Goal: Task Accomplishment & Management: Manage account settings

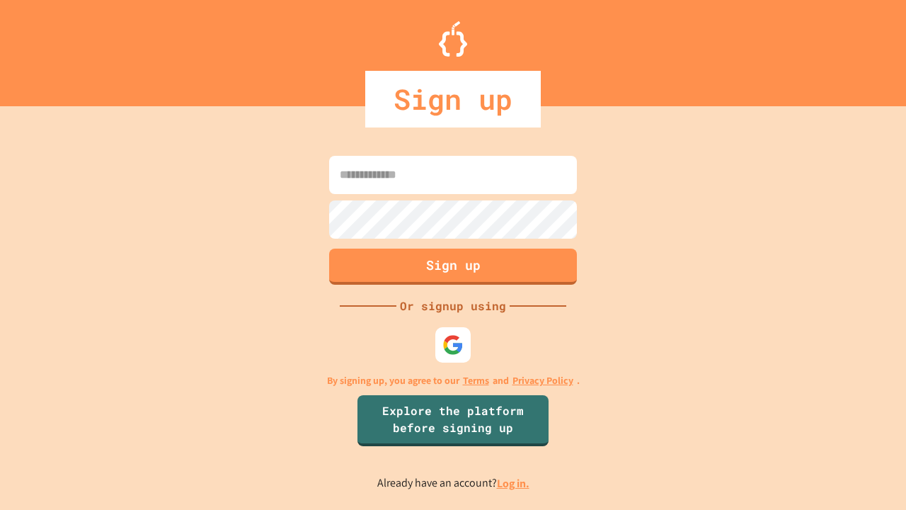
click at [514, 483] on link "Log in." at bounding box center [513, 483] width 33 height 15
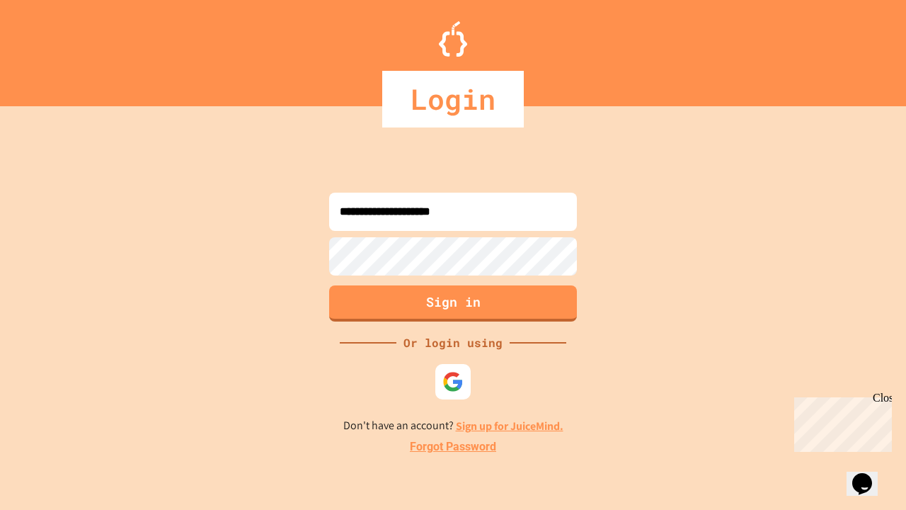
type input "**********"
